Goal: Information Seeking & Learning: Learn about a topic

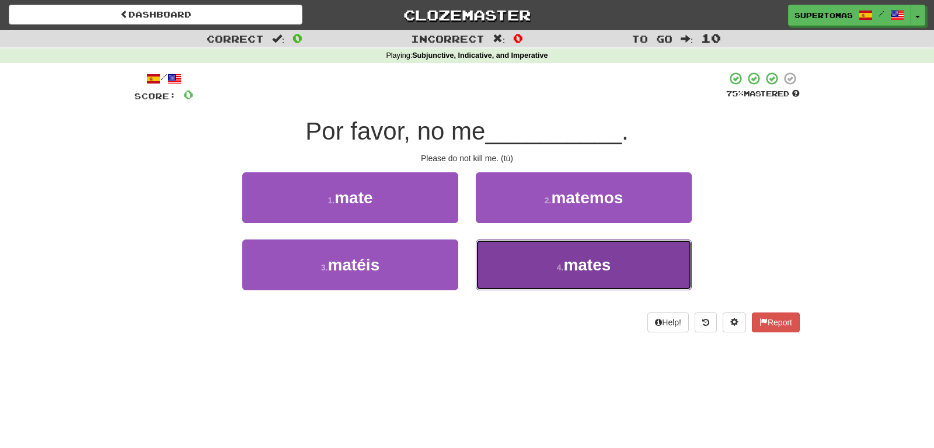
click at [508, 280] on button "4 . mates" at bounding box center [584, 264] width 216 height 51
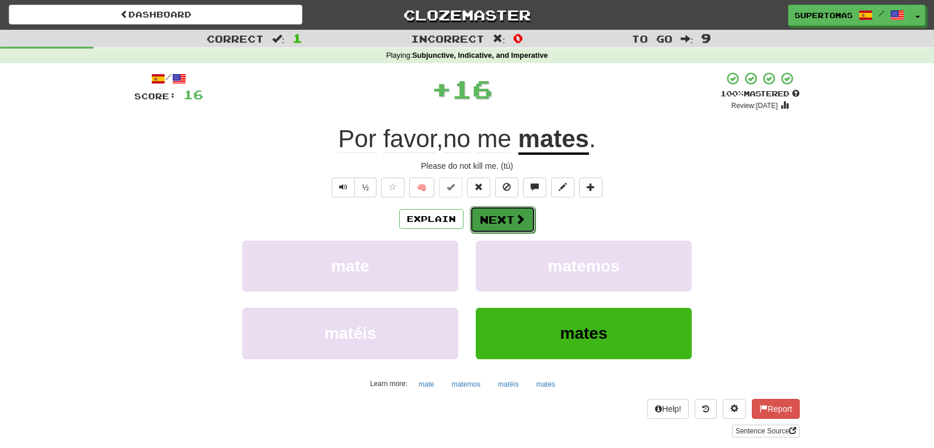
click at [503, 216] on button "Next" at bounding box center [502, 219] width 65 height 27
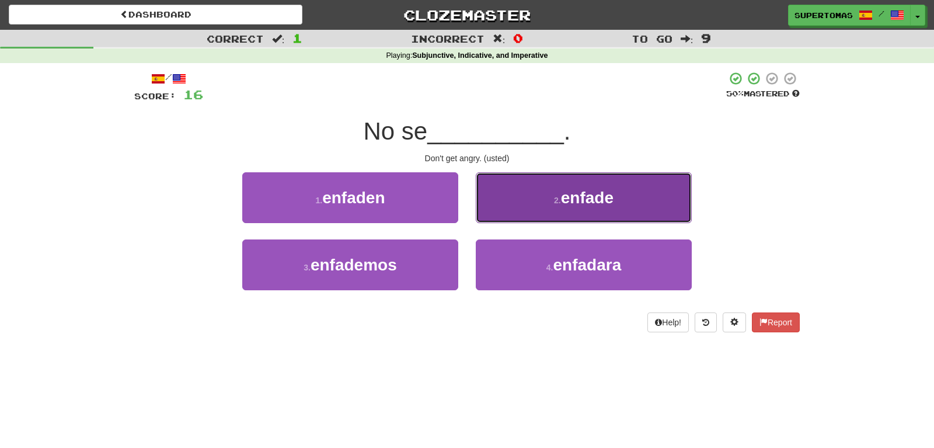
click at [543, 201] on button "2 . enfade" at bounding box center [584, 197] width 216 height 51
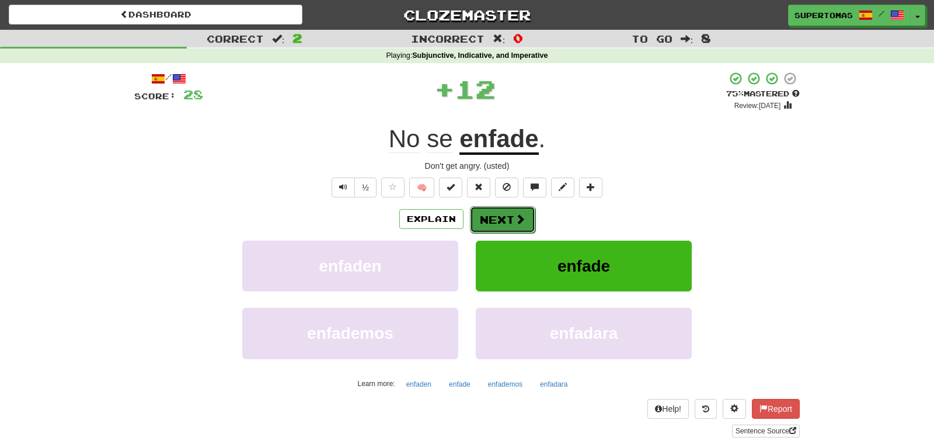
click at [502, 211] on button "Next" at bounding box center [502, 219] width 65 height 27
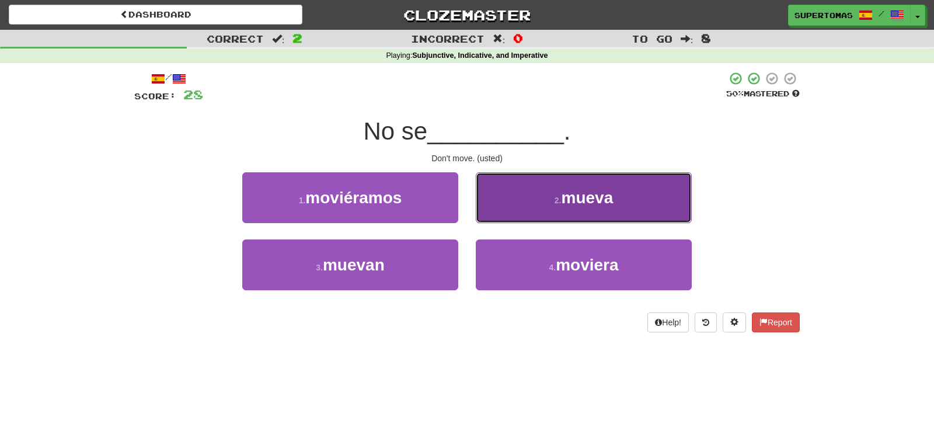
click at [550, 206] on button "2 . mueva" at bounding box center [584, 197] width 216 height 51
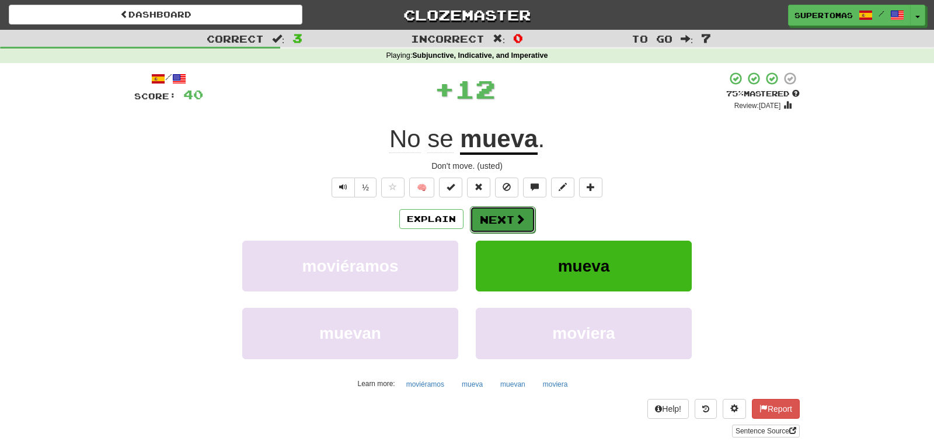
click at [501, 221] on button "Next" at bounding box center [502, 219] width 65 height 27
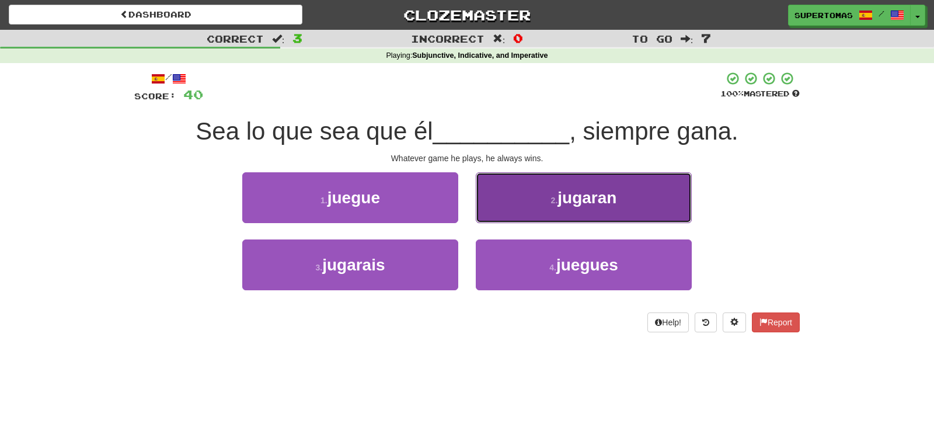
click at [510, 210] on button "2 . jugaran" at bounding box center [584, 197] width 216 height 51
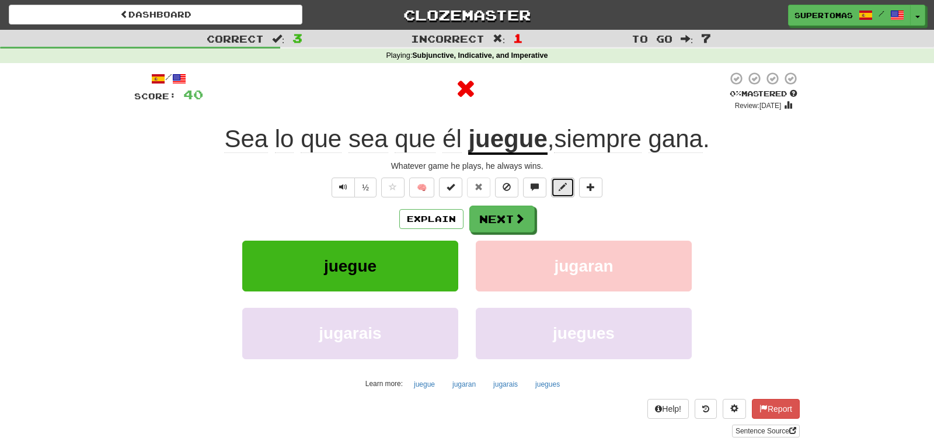
click at [557, 192] on button at bounding box center [562, 187] width 23 height 20
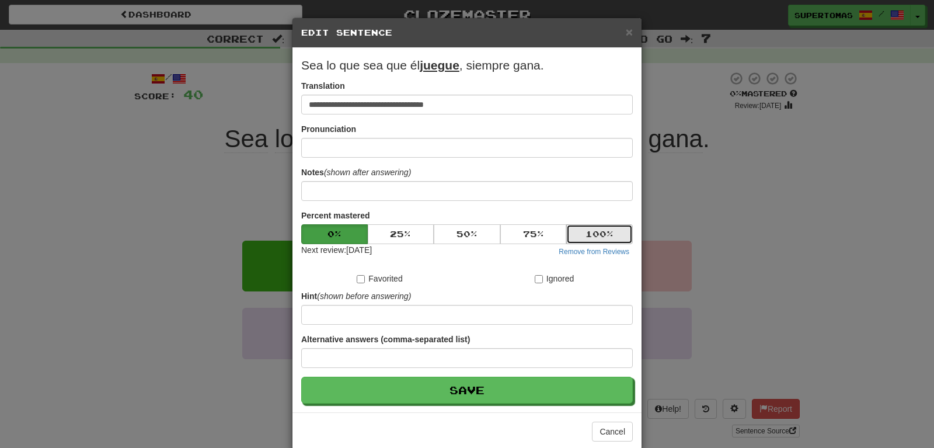
click at [585, 229] on button "100 %" at bounding box center [599, 234] width 67 height 20
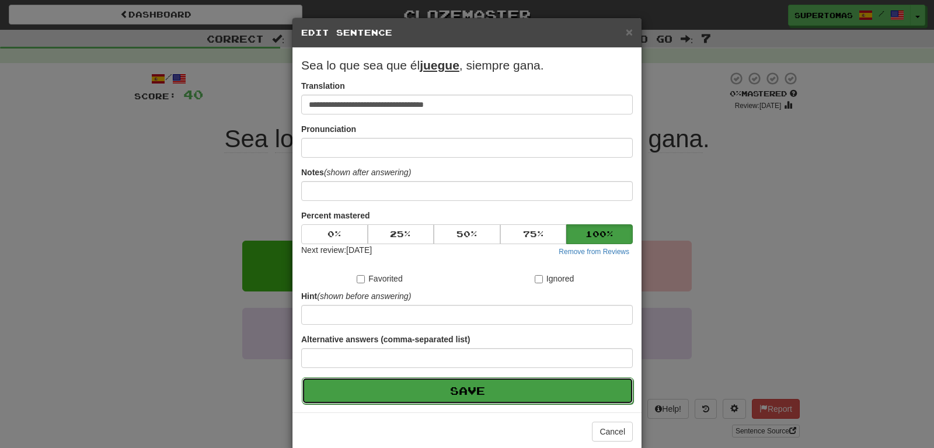
click at [483, 387] on button "Save" at bounding box center [467, 390] width 331 height 27
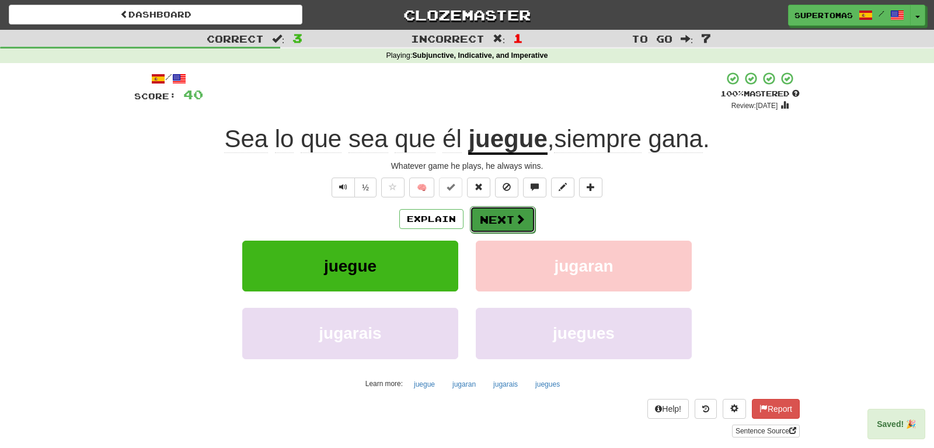
click at [504, 225] on button "Next" at bounding box center [502, 219] width 65 height 27
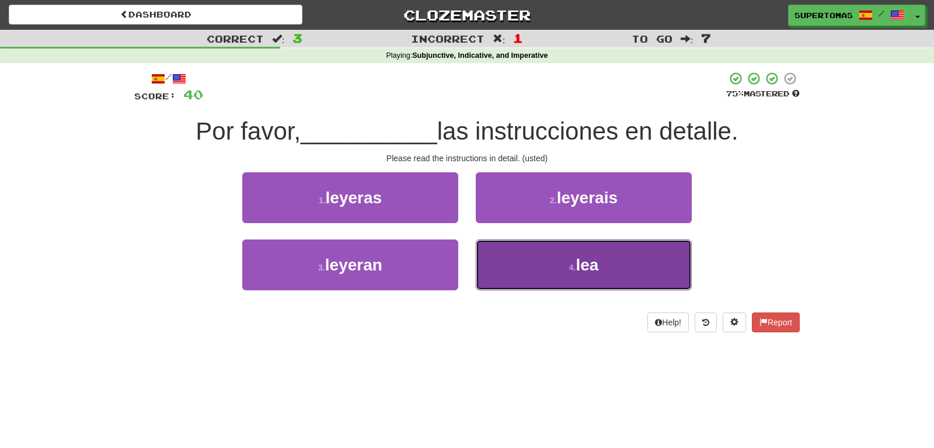
click at [544, 267] on button "4 . lea" at bounding box center [584, 264] width 216 height 51
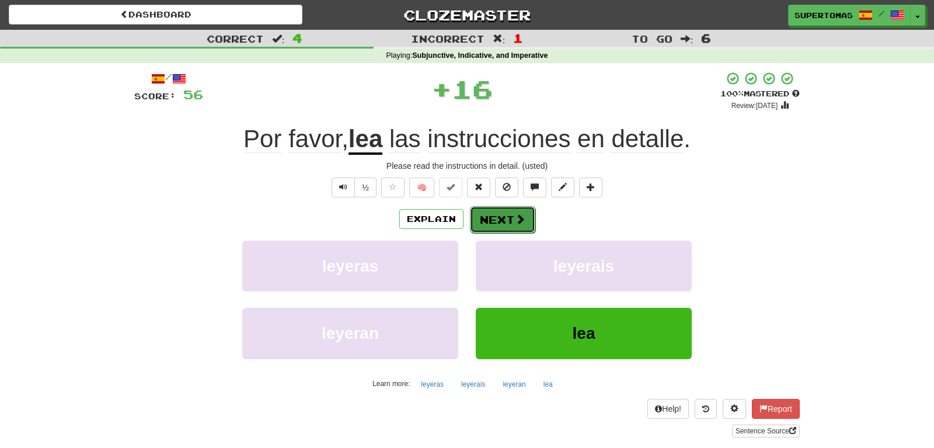
click at [494, 219] on button "Next" at bounding box center [502, 219] width 65 height 27
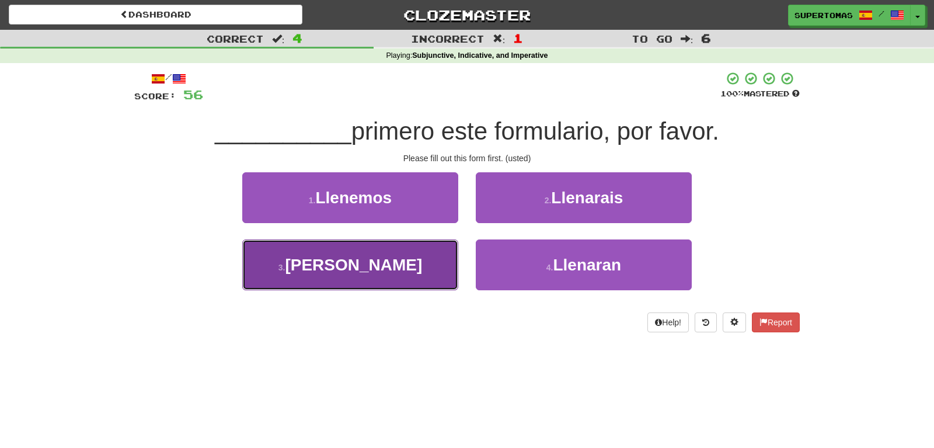
click at [392, 280] on button "3 . Llene" at bounding box center [350, 264] width 216 height 51
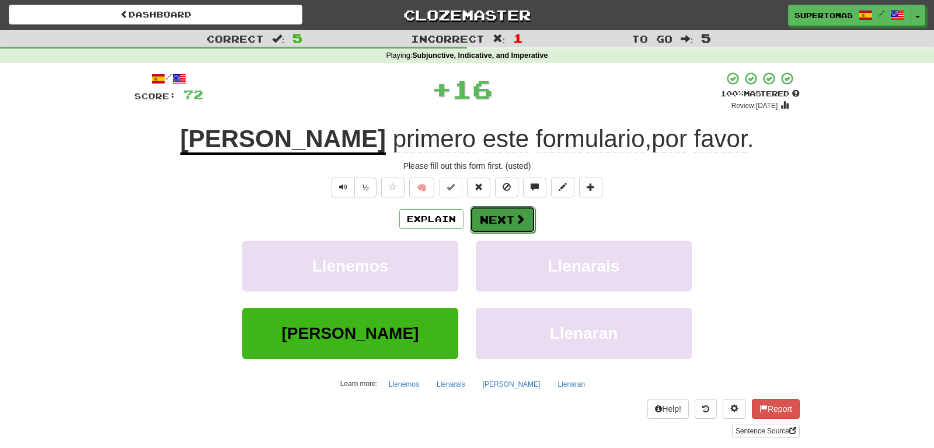
click at [481, 229] on button "Next" at bounding box center [502, 219] width 65 height 27
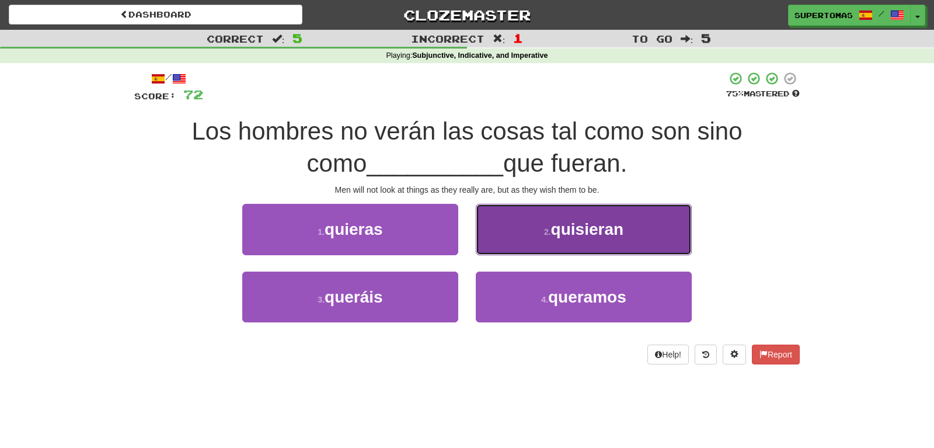
click at [515, 230] on button "2 . quisieran" at bounding box center [584, 229] width 216 height 51
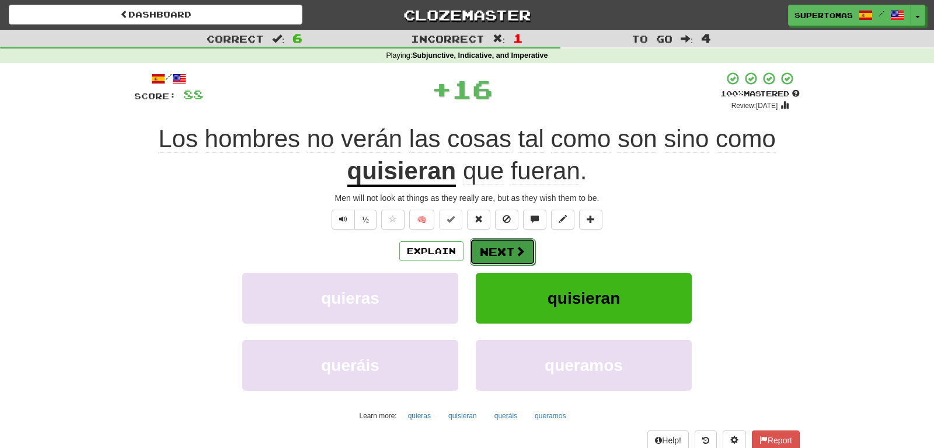
click at [488, 240] on button "Next" at bounding box center [502, 251] width 65 height 27
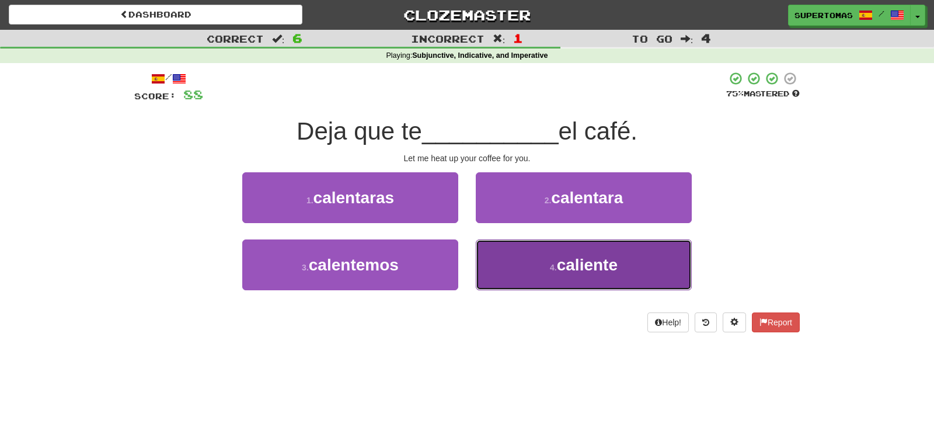
click at [537, 282] on button "4 . caliente" at bounding box center [584, 264] width 216 height 51
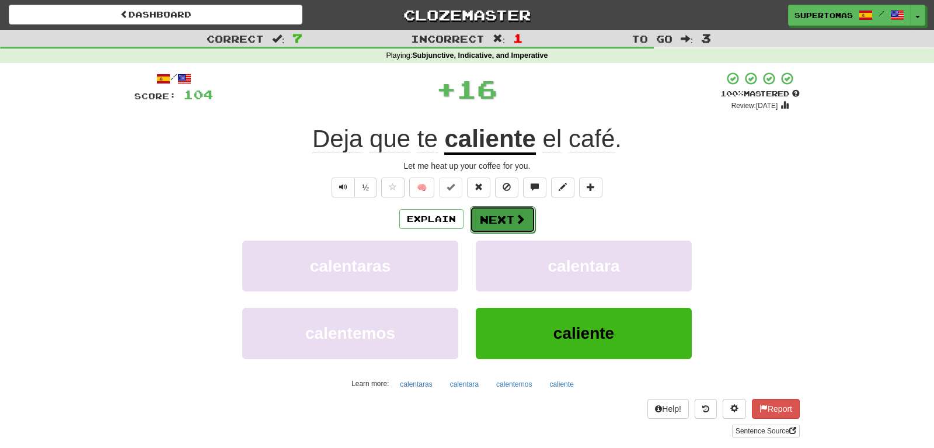
click at [495, 230] on button "Next" at bounding box center [502, 219] width 65 height 27
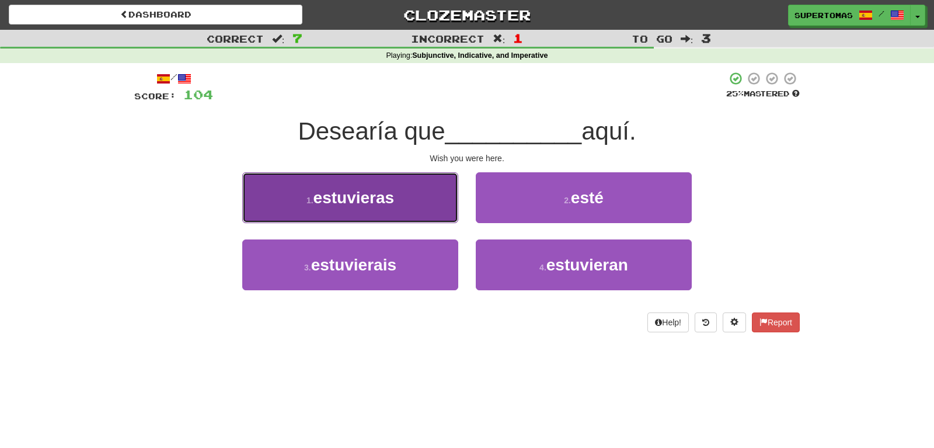
click at [396, 209] on button "1 . estuvieras" at bounding box center [350, 197] width 216 height 51
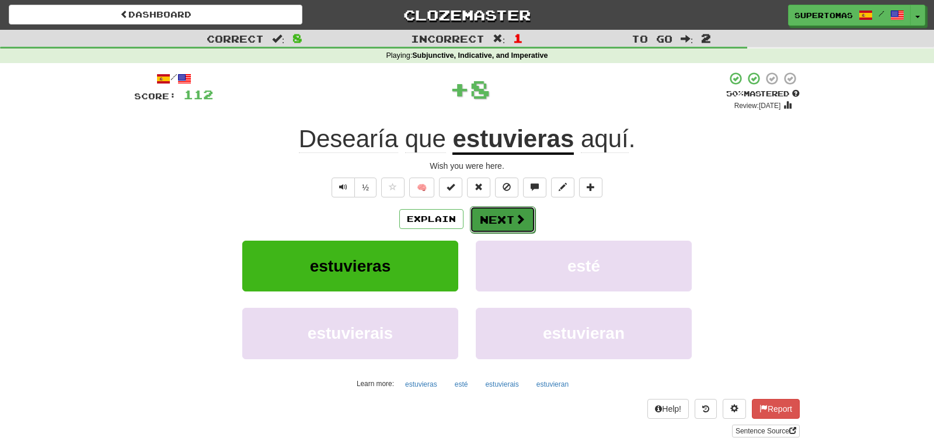
click at [481, 223] on button "Next" at bounding box center [502, 219] width 65 height 27
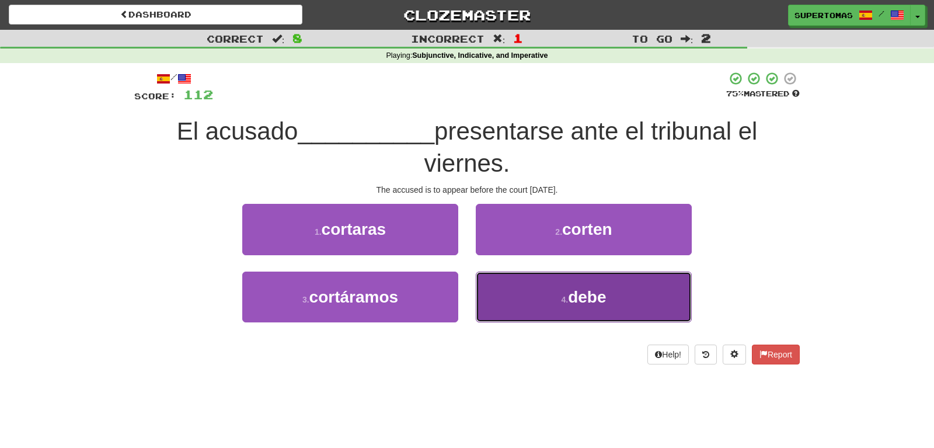
click at [516, 301] on button "4 . debe" at bounding box center [584, 296] width 216 height 51
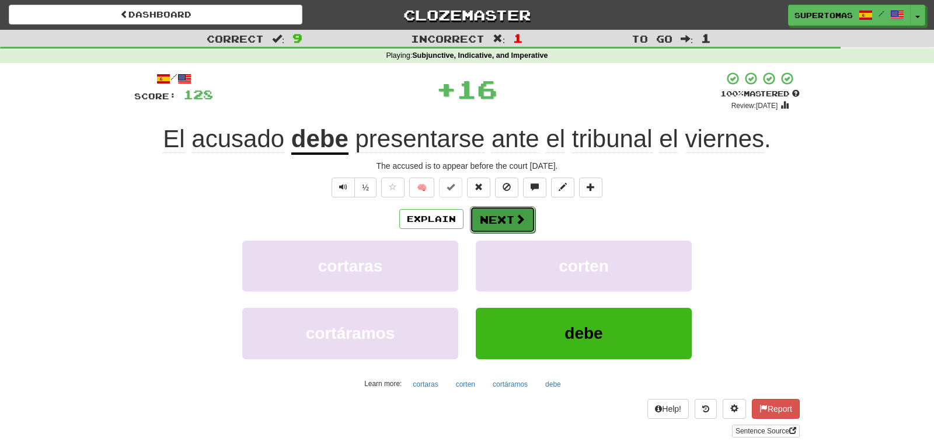
click at [500, 221] on button "Next" at bounding box center [502, 219] width 65 height 27
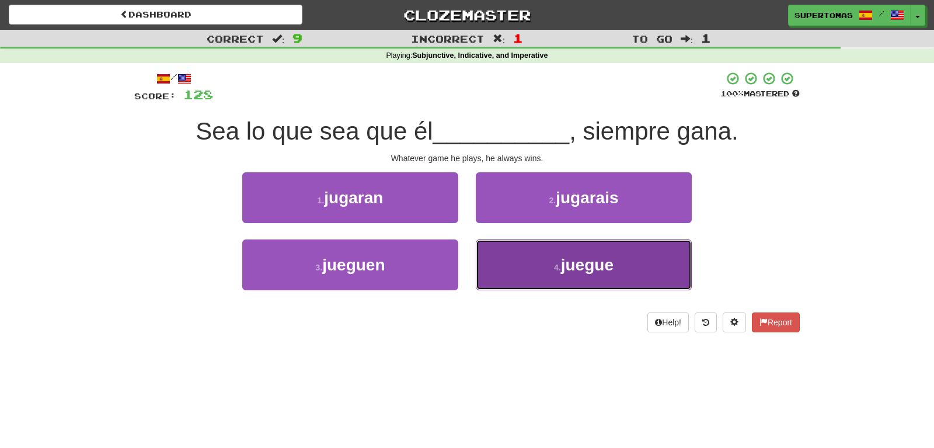
click at [503, 266] on button "4 . juegue" at bounding box center [584, 264] width 216 height 51
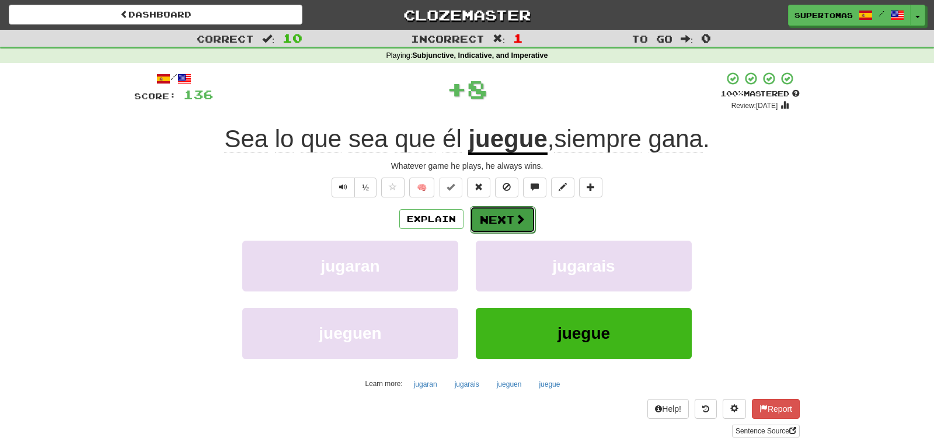
click at [497, 222] on button "Next" at bounding box center [502, 219] width 65 height 27
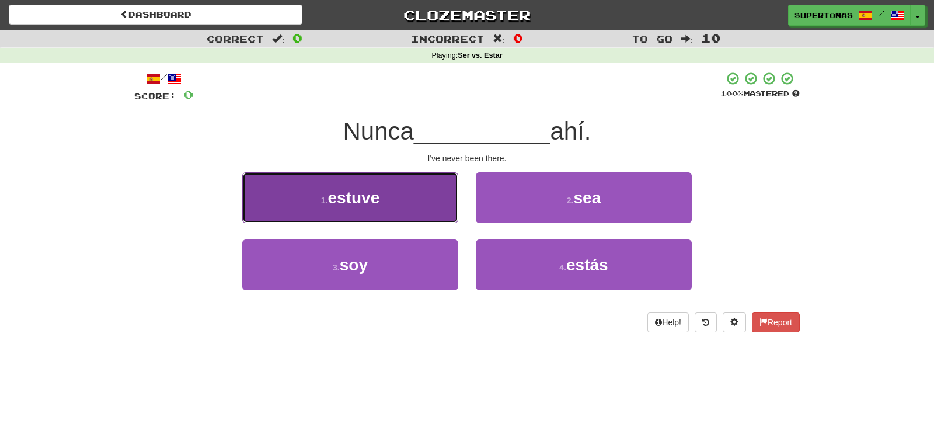
click at [293, 198] on button "1 . estuve" at bounding box center [350, 197] width 216 height 51
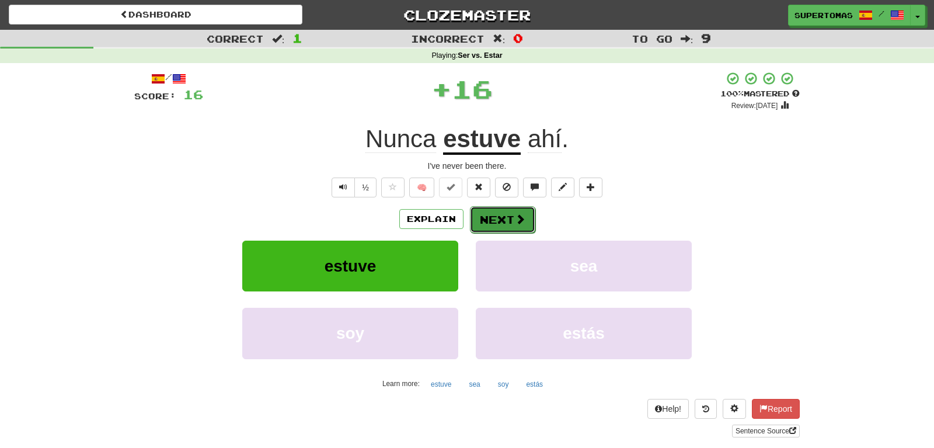
click at [490, 223] on button "Next" at bounding box center [502, 219] width 65 height 27
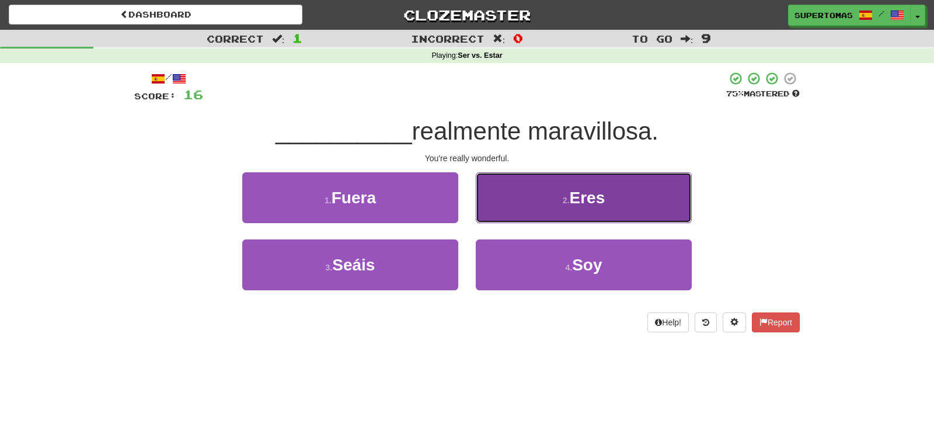
click at [546, 202] on button "2 . Eres" at bounding box center [584, 197] width 216 height 51
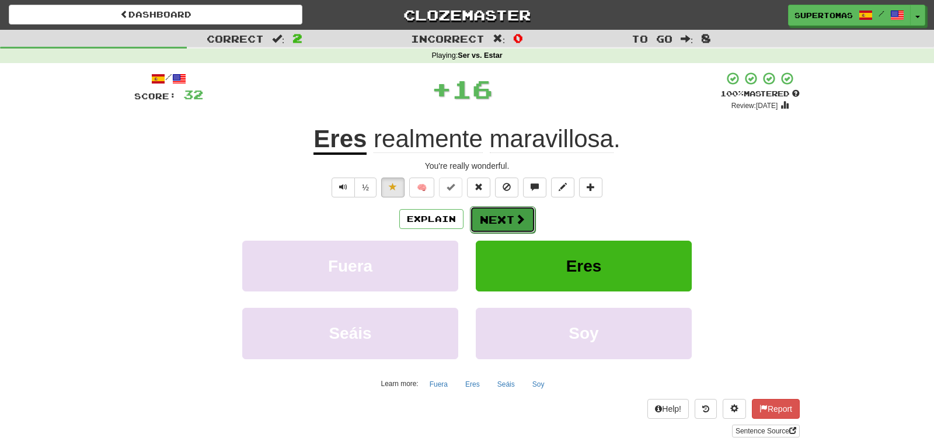
click at [491, 215] on button "Next" at bounding box center [502, 219] width 65 height 27
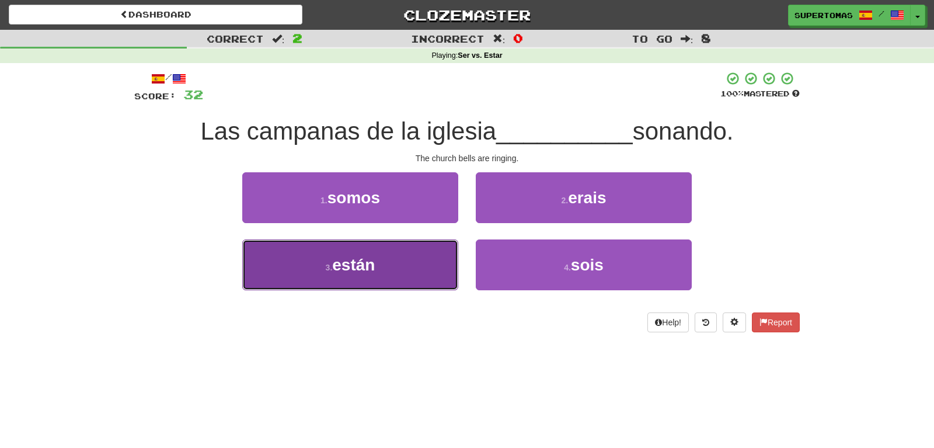
click at [406, 277] on button "3 . están" at bounding box center [350, 264] width 216 height 51
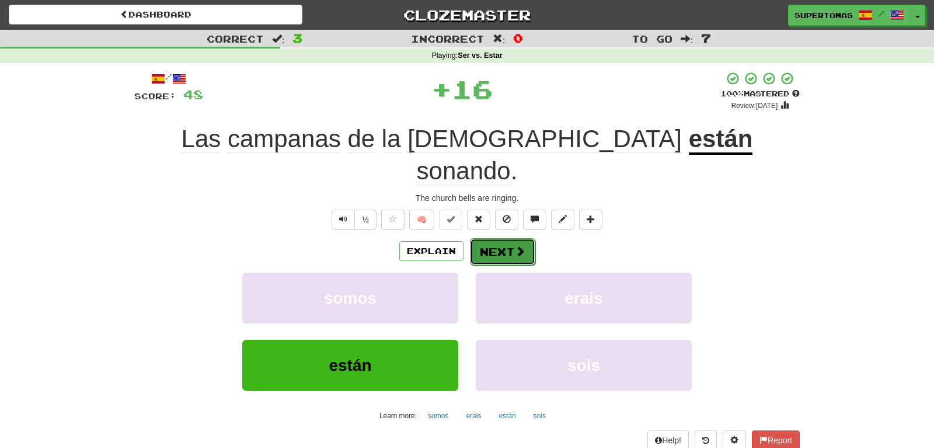
click at [496, 238] on button "Next" at bounding box center [502, 251] width 65 height 27
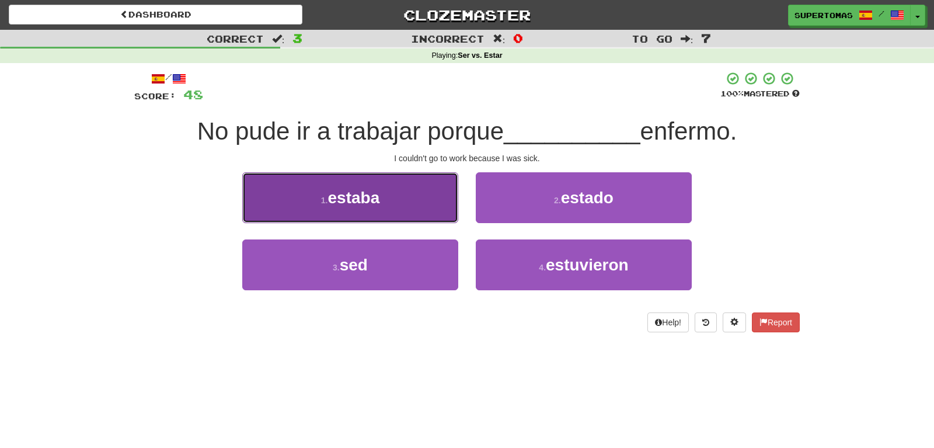
click at [387, 221] on button "1 . estaba" at bounding box center [350, 197] width 216 height 51
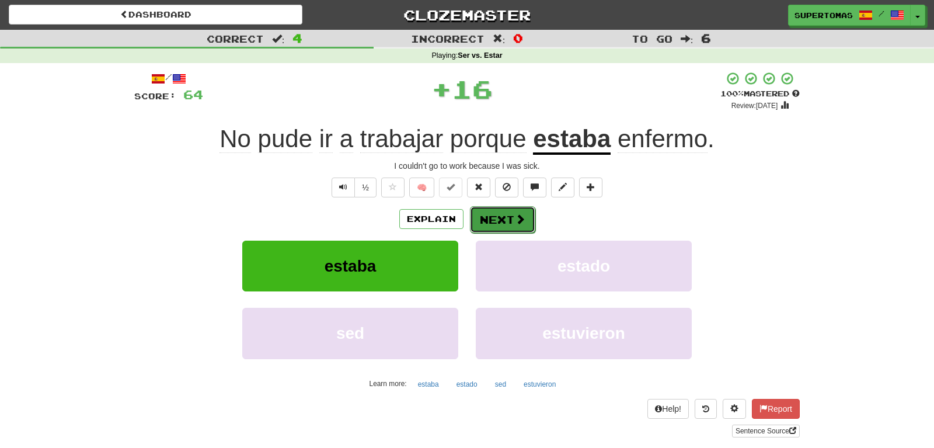
click at [484, 226] on button "Next" at bounding box center [502, 219] width 65 height 27
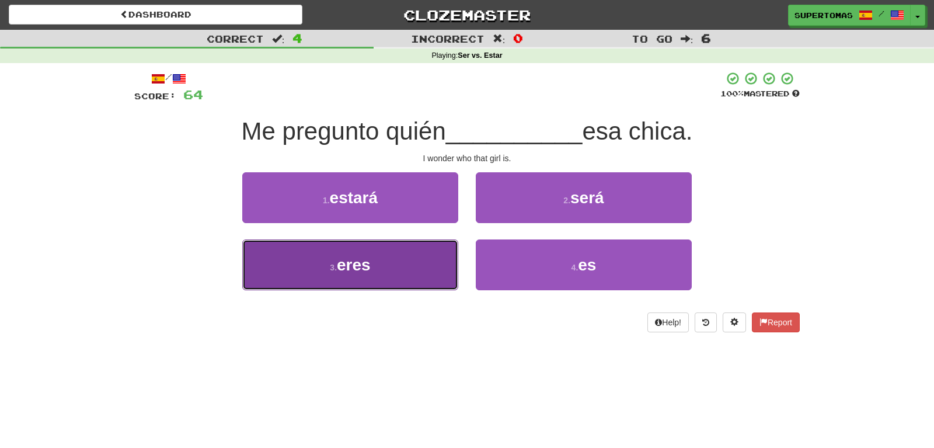
click at [399, 276] on button "3 . eres" at bounding box center [350, 264] width 216 height 51
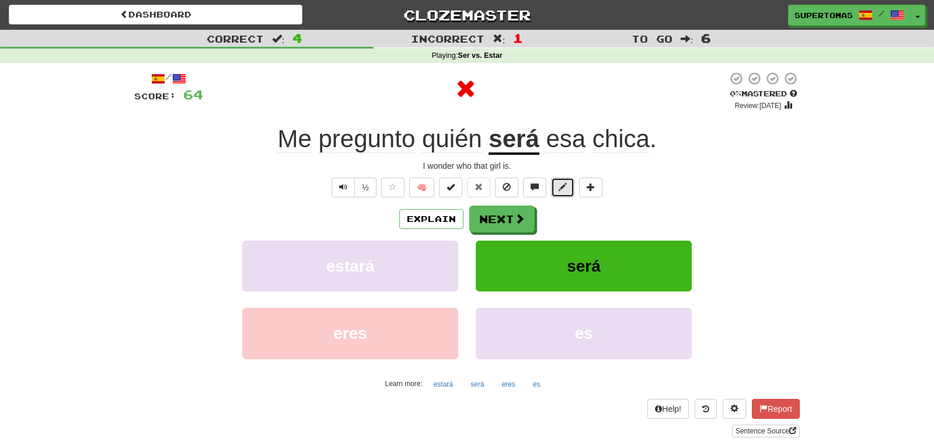
click at [558, 187] on button at bounding box center [562, 187] width 23 height 20
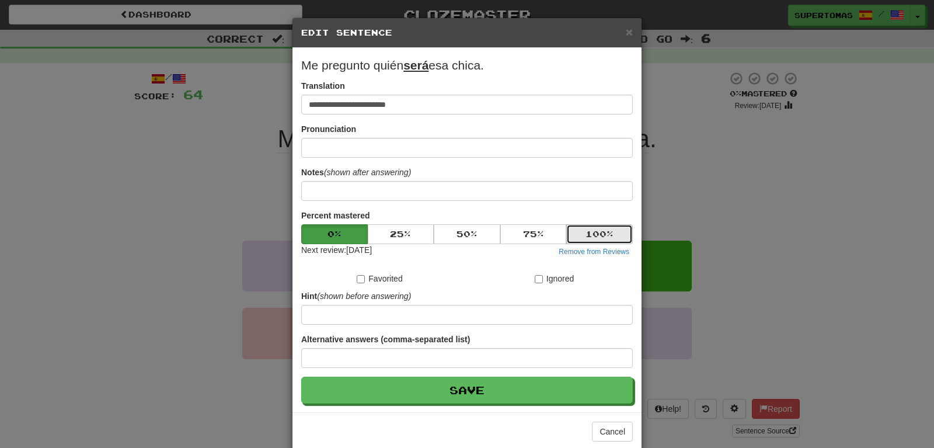
click at [588, 231] on button "100 %" at bounding box center [599, 234] width 67 height 20
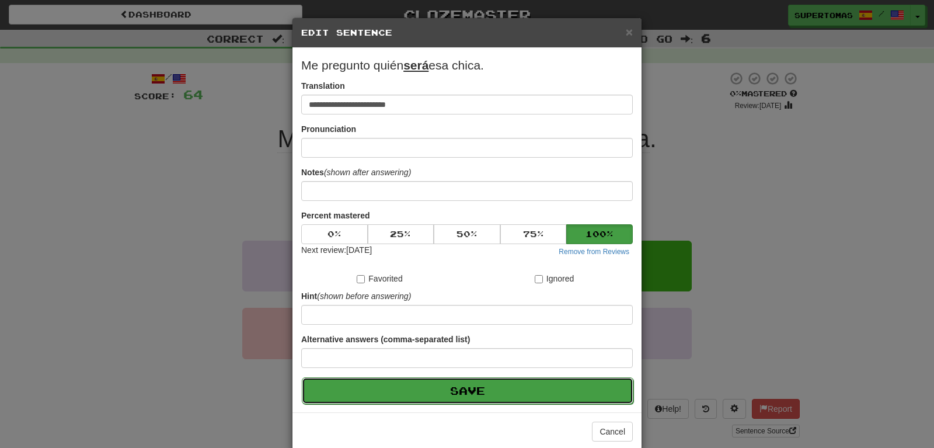
click at [505, 383] on button "Save" at bounding box center [467, 390] width 331 height 27
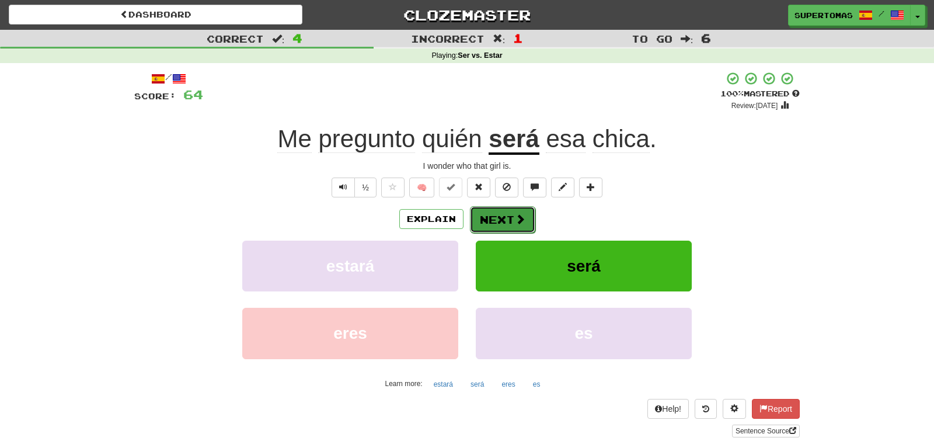
click at [491, 220] on button "Next" at bounding box center [502, 219] width 65 height 27
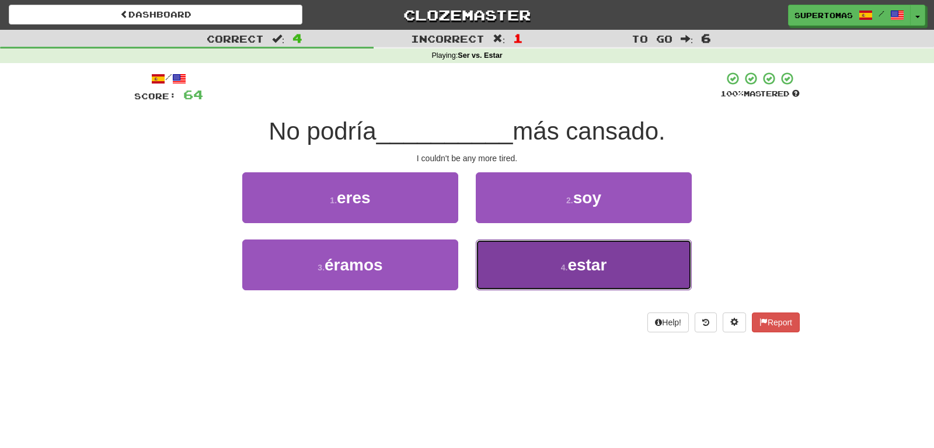
click at [557, 270] on button "4 . estar" at bounding box center [584, 264] width 216 height 51
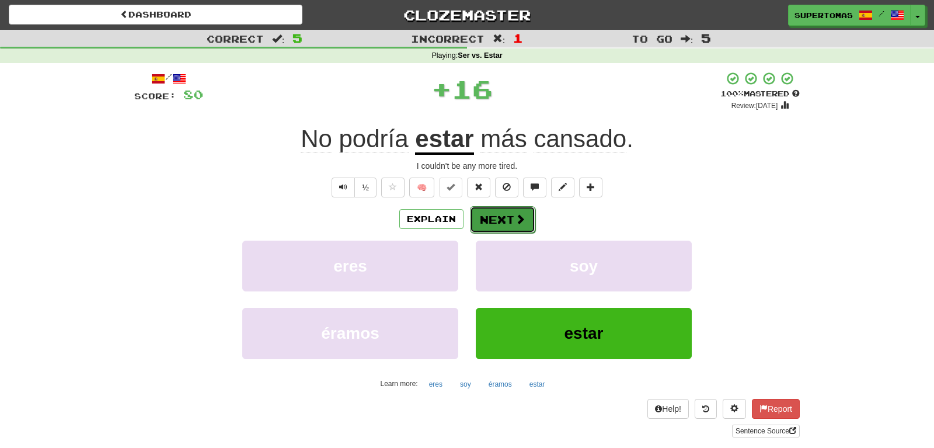
click at [504, 222] on button "Next" at bounding box center [502, 219] width 65 height 27
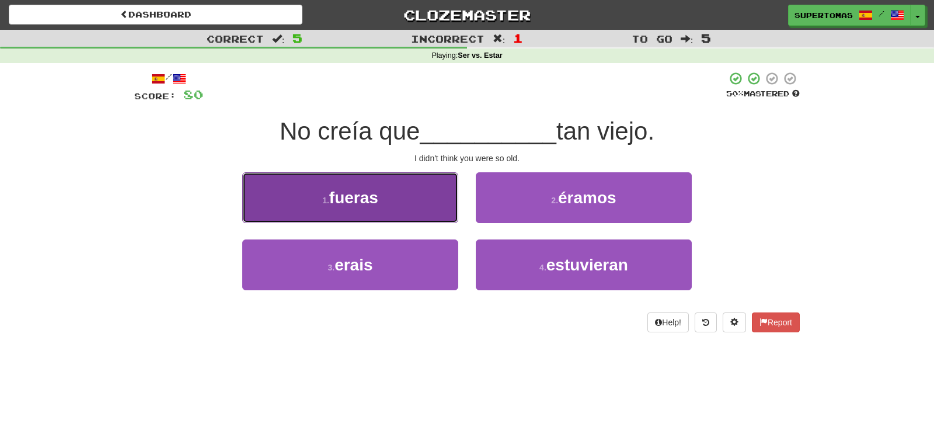
click at [403, 205] on button "1 . fueras" at bounding box center [350, 197] width 216 height 51
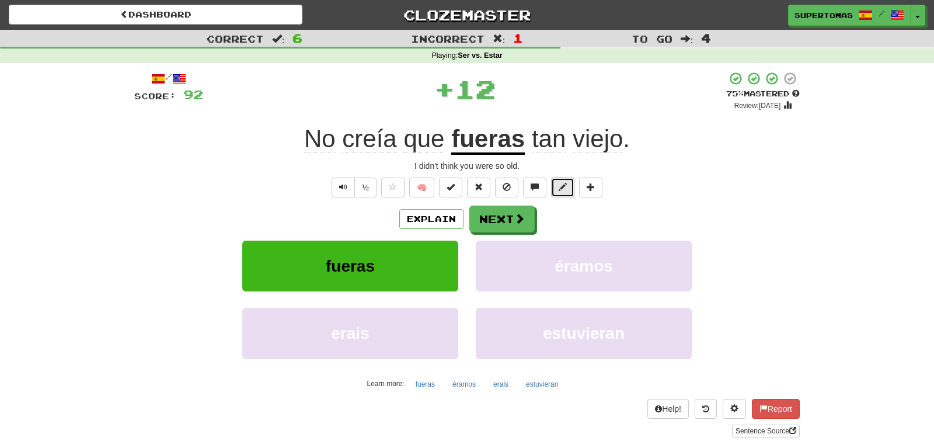
click at [565, 184] on span at bounding box center [562, 187] width 8 height 8
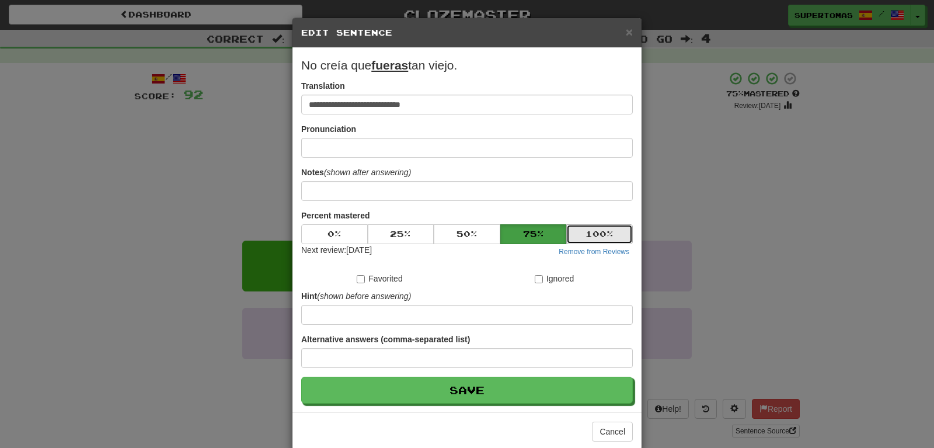
click at [587, 229] on button "100 %" at bounding box center [599, 234] width 67 height 20
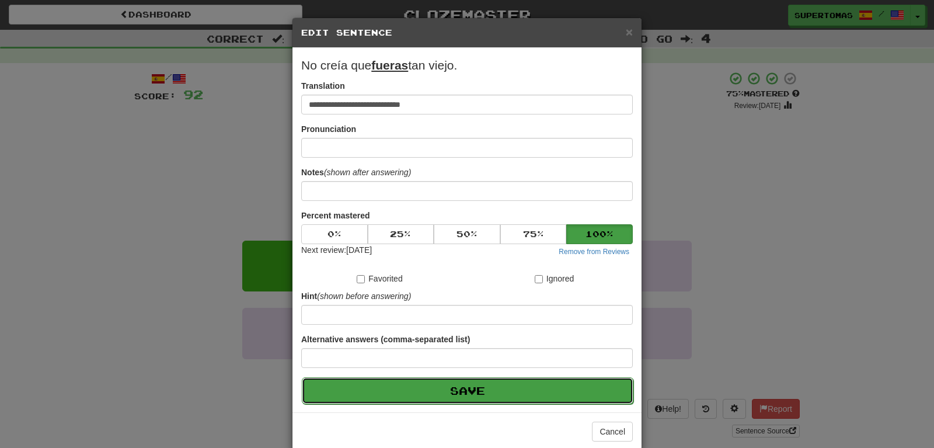
click at [500, 386] on button "Save" at bounding box center [467, 390] width 331 height 27
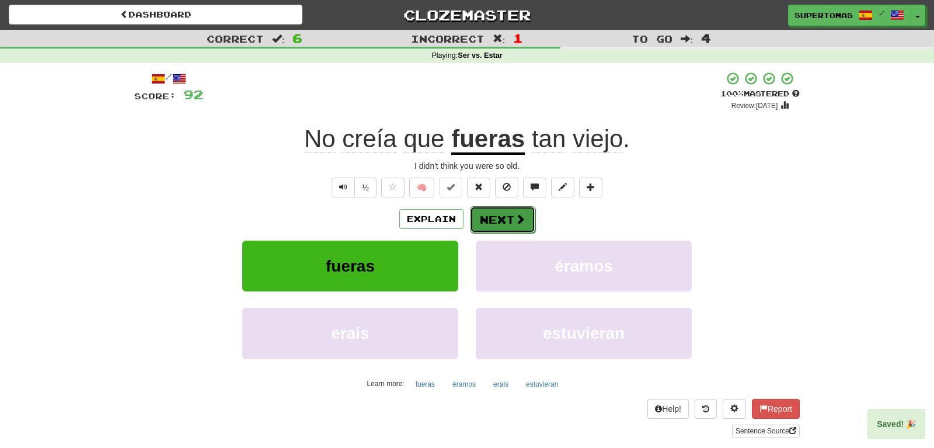
click at [507, 225] on button "Next" at bounding box center [502, 219] width 65 height 27
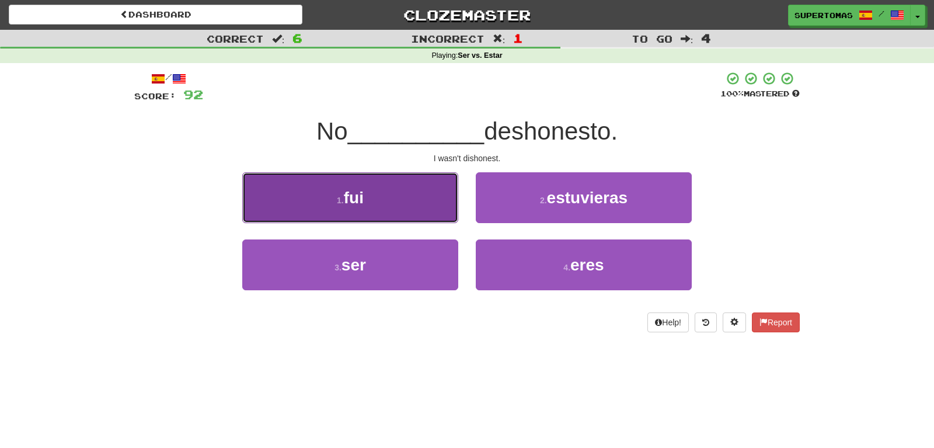
click at [397, 212] on button "1 . fui" at bounding box center [350, 197] width 216 height 51
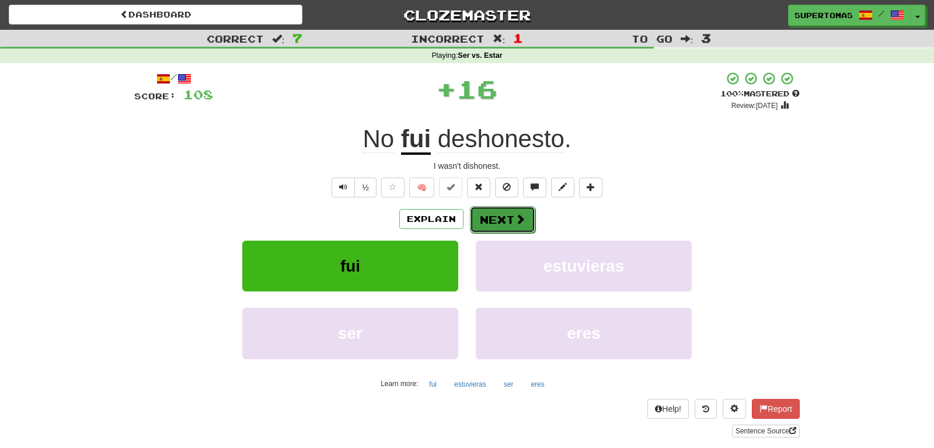
click at [486, 216] on button "Next" at bounding box center [502, 219] width 65 height 27
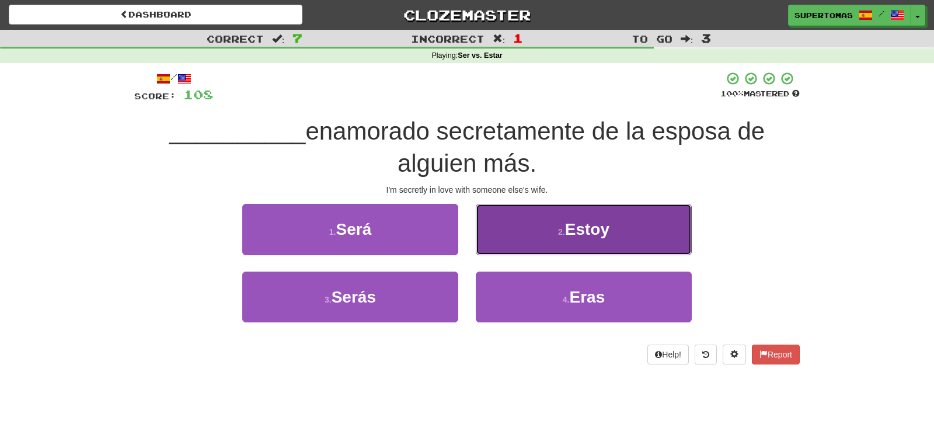
click at [547, 233] on button "2 . [GEOGRAPHIC_DATA]" at bounding box center [584, 229] width 216 height 51
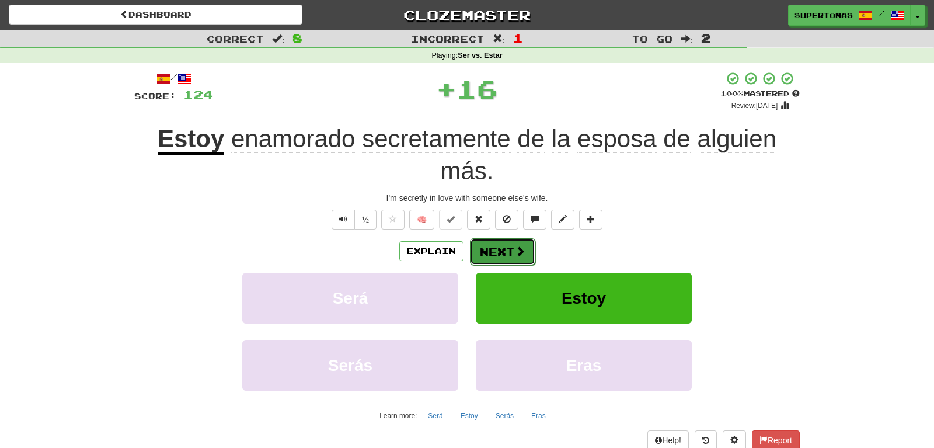
click at [490, 252] on button "Next" at bounding box center [502, 251] width 65 height 27
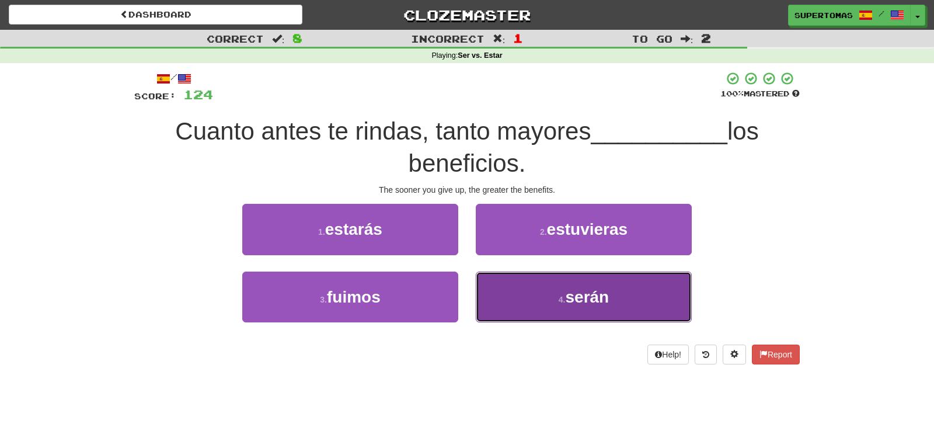
click at [536, 312] on button "4 . serán" at bounding box center [584, 296] width 216 height 51
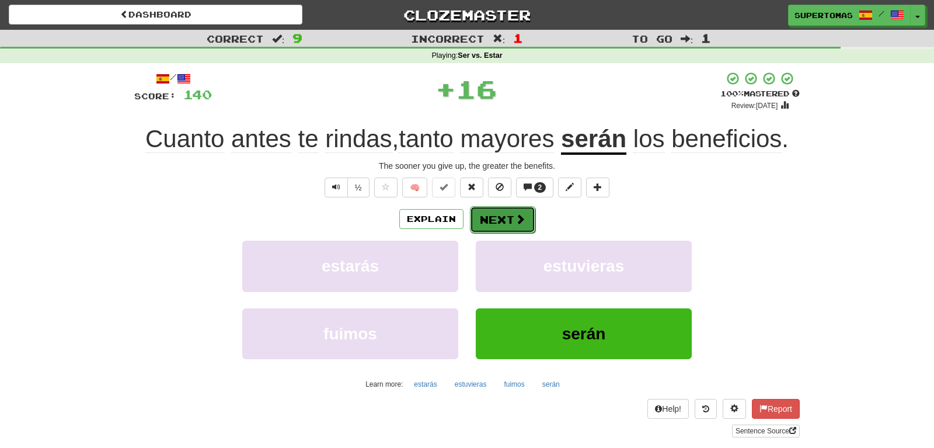
click at [505, 217] on button "Next" at bounding box center [502, 219] width 65 height 27
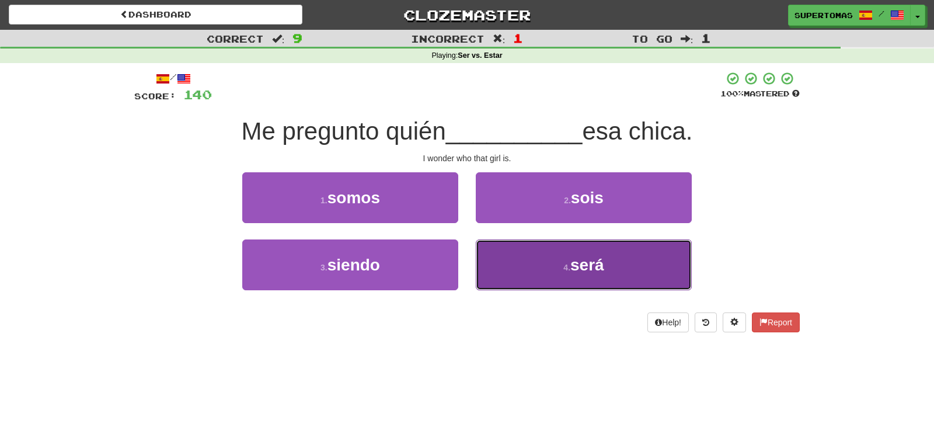
click at [582, 262] on span "será" at bounding box center [587, 265] width 34 height 18
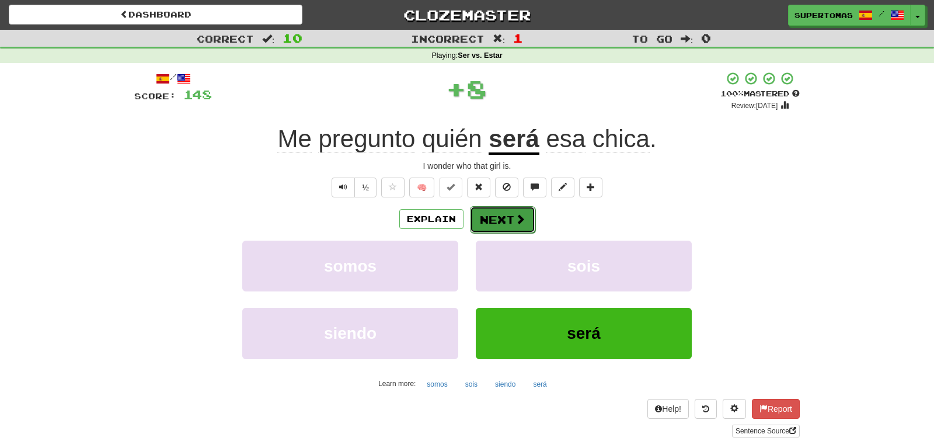
click at [505, 221] on button "Next" at bounding box center [502, 219] width 65 height 27
